Goal: Find specific page/section: Find specific page/section

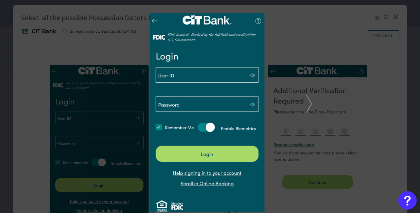
click at [313, 41] on div at bounding box center [210, 106] width 420 height 213
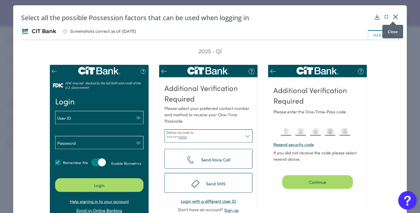
click at [393, 17] on icon at bounding box center [396, 17] width 7 height 7
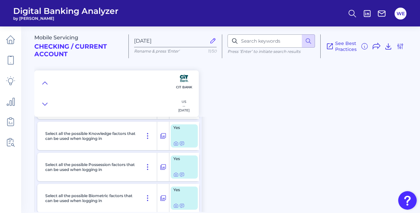
click at [44, 78] on div at bounding box center [101, 93] width 135 height 46
click at [44, 84] on icon at bounding box center [44, 83] width 5 height 7
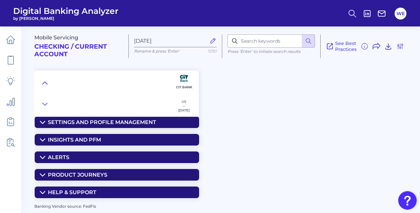
scroll to position [92, 0]
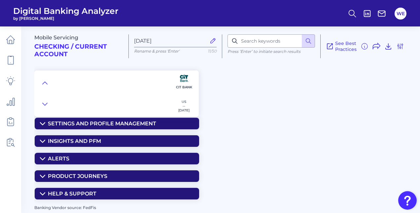
click at [284, 49] on p "Press ‘Enter’ to initiate search results" at bounding box center [272, 51] width 88 height 5
click at [280, 47] on input at bounding box center [272, 40] width 88 height 13
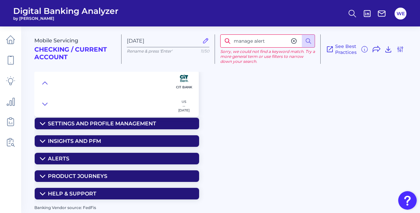
drag, startPoint x: 280, startPoint y: 47, endPoint x: 225, endPoint y: 47, distance: 55.2
click at [225, 47] on input "manage alert" at bounding box center [267, 40] width 95 height 13
type input "alert"
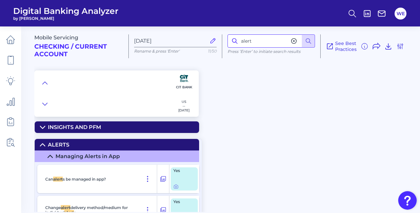
scroll to position [671, 0]
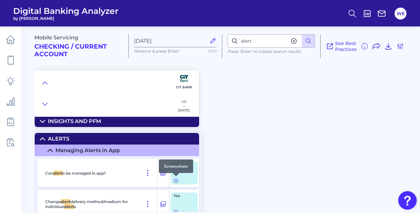
click at [177, 180] on icon at bounding box center [176, 180] width 5 height 5
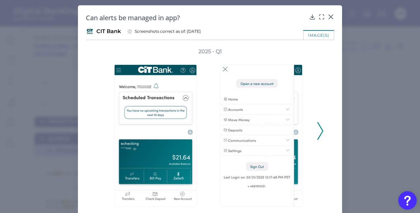
click at [320, 130] on icon at bounding box center [321, 131] width 6 height 18
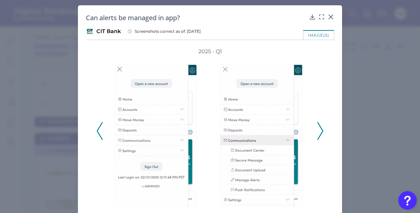
click at [320, 130] on icon at bounding box center [321, 131] width 6 height 18
